Goal: Information Seeking & Learning: Learn about a topic

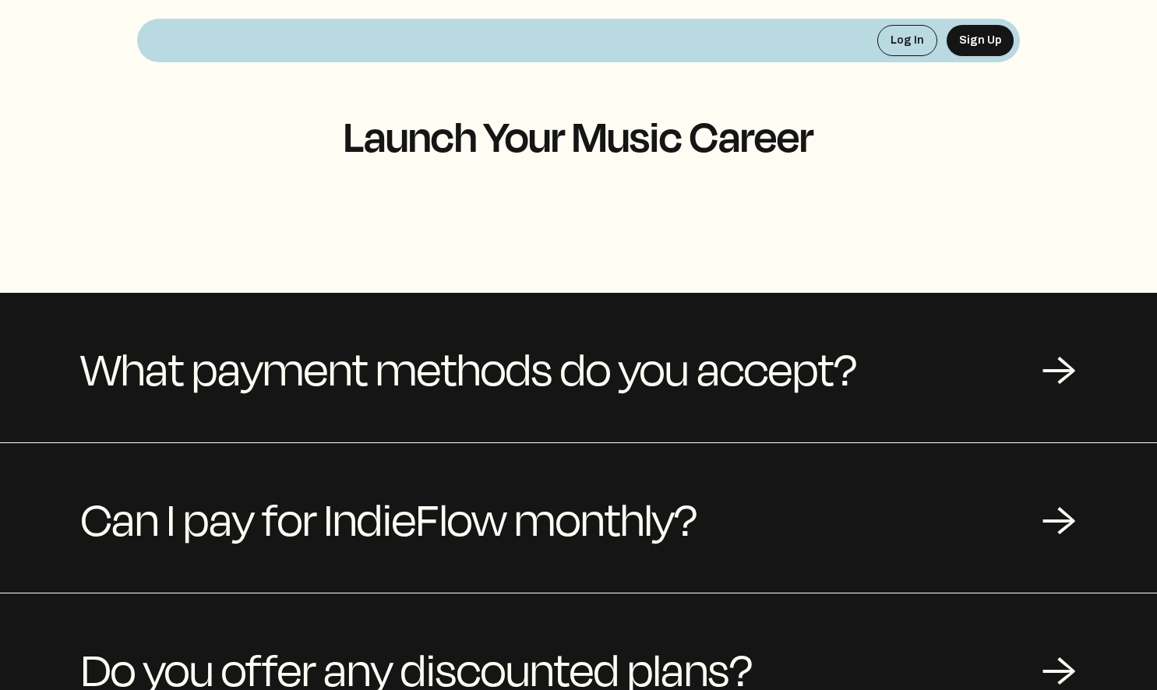
drag, startPoint x: 1157, startPoint y: 168, endPoint x: 1158, endPoint y: 246, distance: 78.7
click at [587, 246] on html "Log In Sign Up Launch Your Music Career What payment methods do you accept? → C…" at bounding box center [578, 345] width 1157 height 690
drag, startPoint x: 1168, startPoint y: 161, endPoint x: 1168, endPoint y: 115, distance: 46.8
click at [587, 120] on html "Log In Sign Up Launch Your Music Career What payment methods do you accept? → C…" at bounding box center [578, 345] width 1157 height 690
click at [1067, 377] on div "→" at bounding box center [1059, 367] width 34 height 47
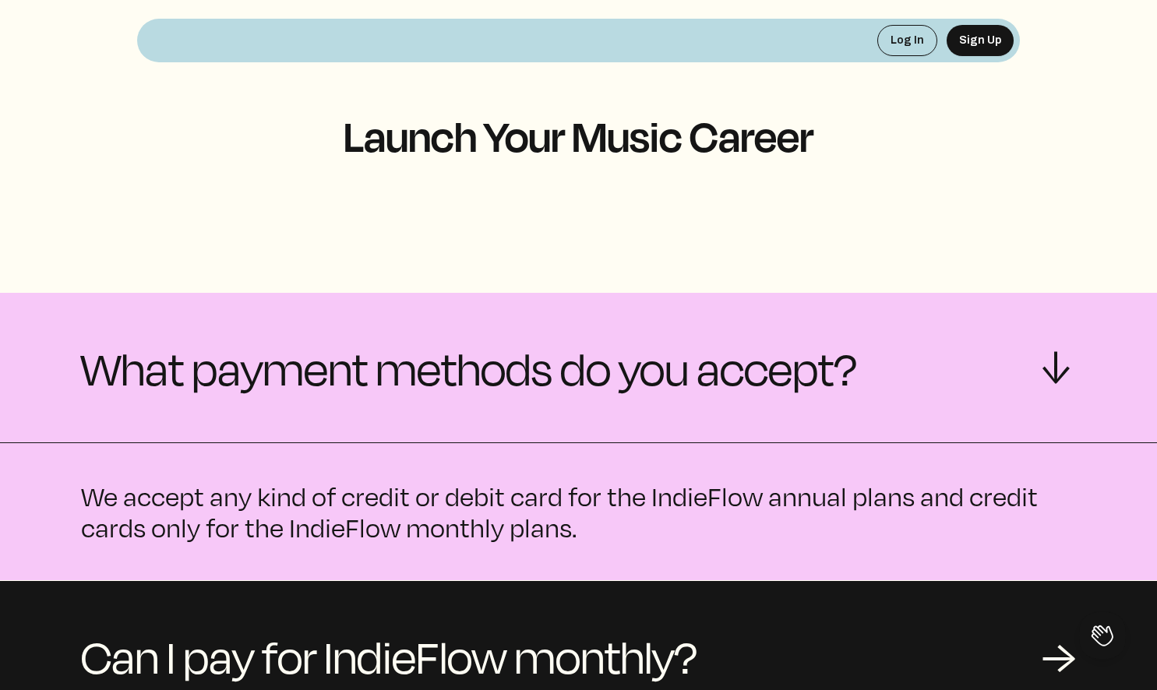
click at [1030, 657] on div "Can I pay for IndieFlow monthly? →" at bounding box center [578, 656] width 1157 height 150
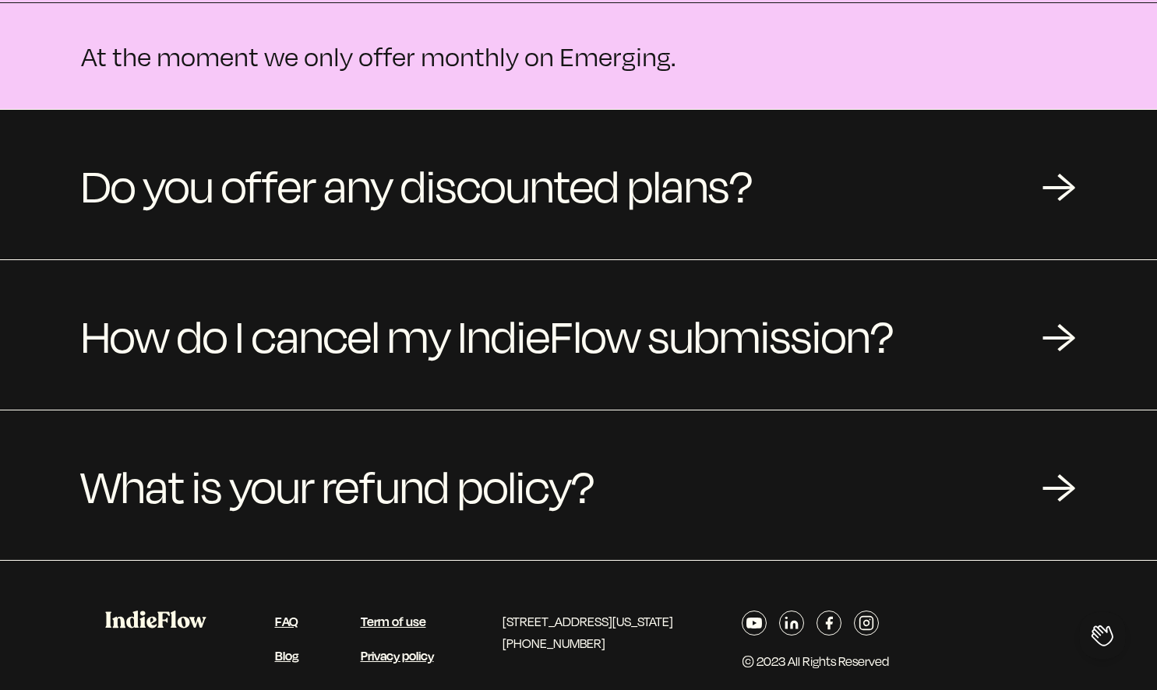
scroll to position [586, 0]
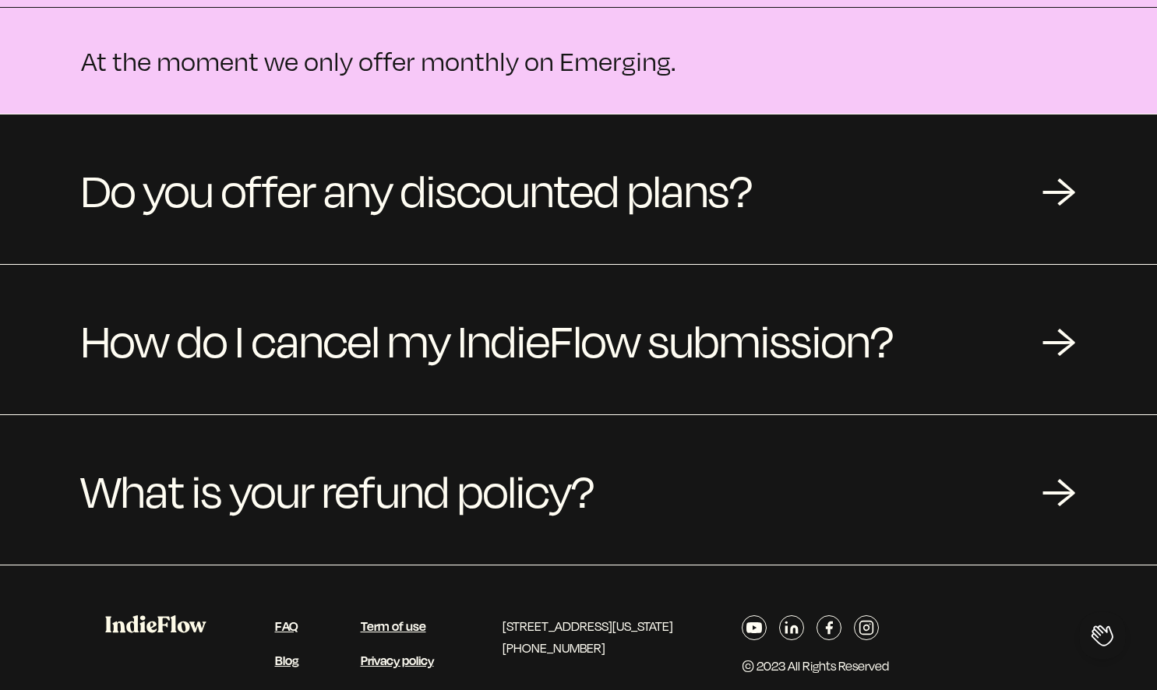
click at [588, 211] on span "Do you offer any discounted plans?" at bounding box center [417, 189] width 672 height 75
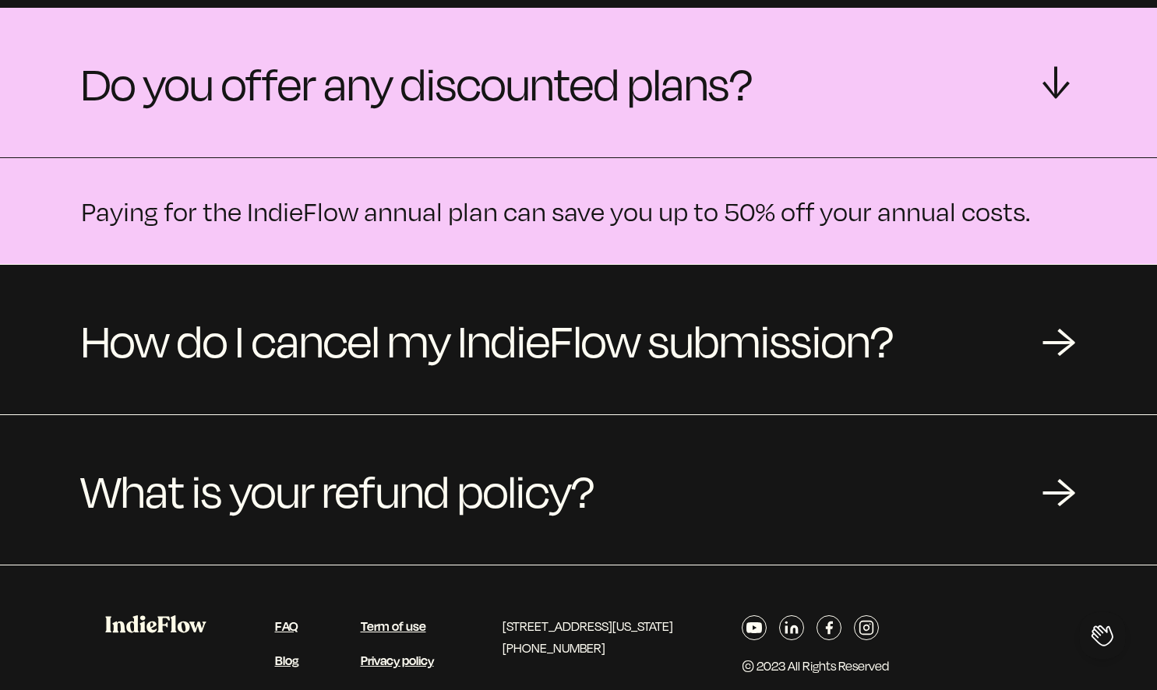
click at [311, 350] on span "How do I cancel my IndieFlow submission?" at bounding box center [487, 339] width 813 height 75
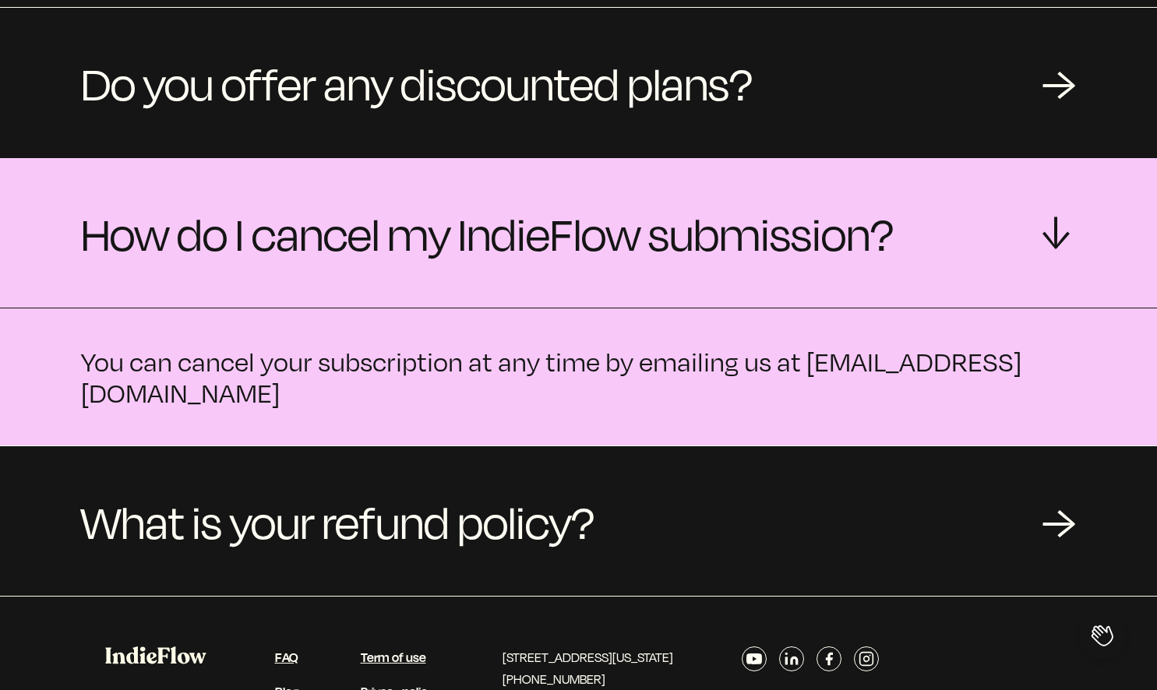
click at [342, 484] on span "What is your refund policy?" at bounding box center [338, 521] width 514 height 75
